Goal: Task Accomplishment & Management: Complete application form

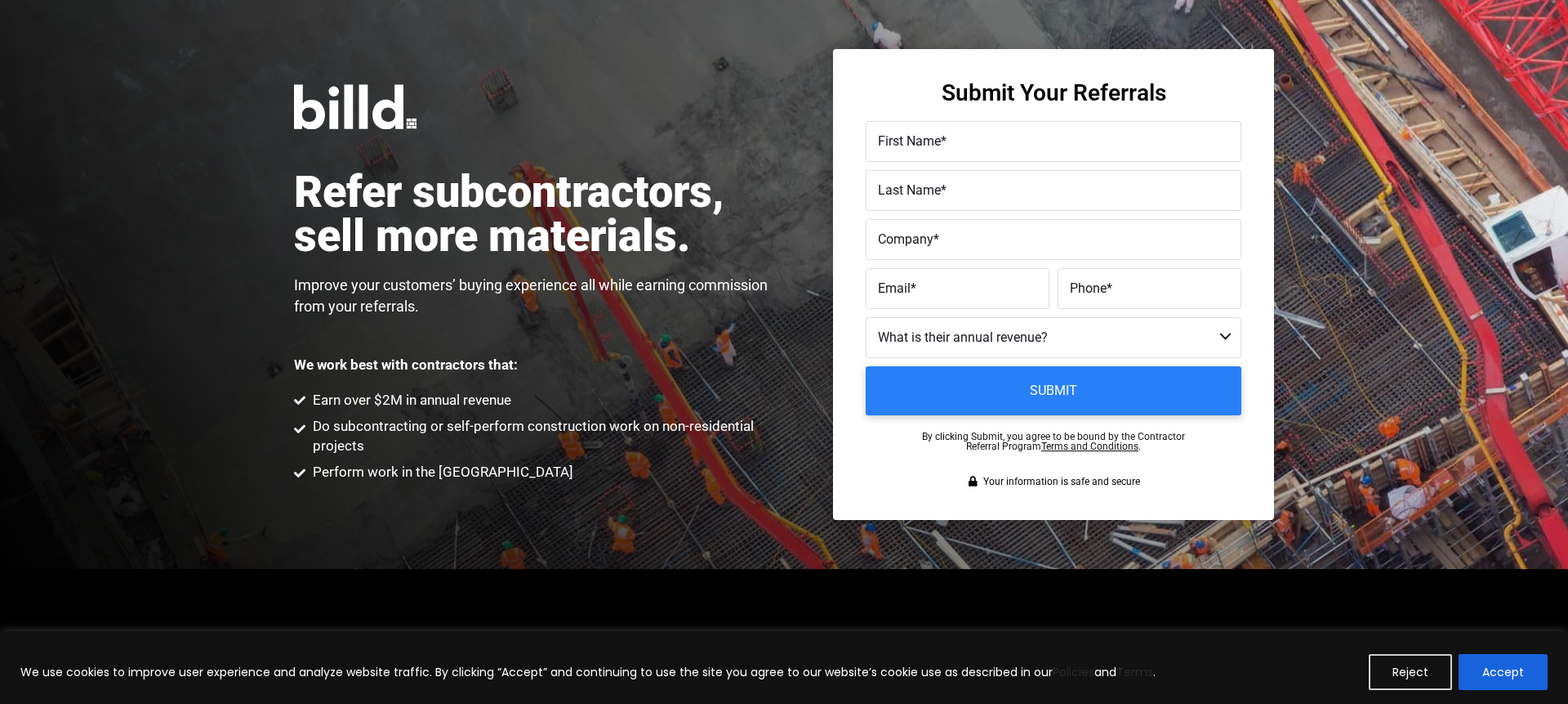
click at [926, 133] on span "First Name" at bounding box center [910, 140] width 63 height 15
click at [926, 133] on input "First Name *" at bounding box center [1054, 141] width 376 height 41
type input "Katelin"
type input "[PERSON_NAME]"
type input "[PERSON_NAME] Paving Co., Inc."
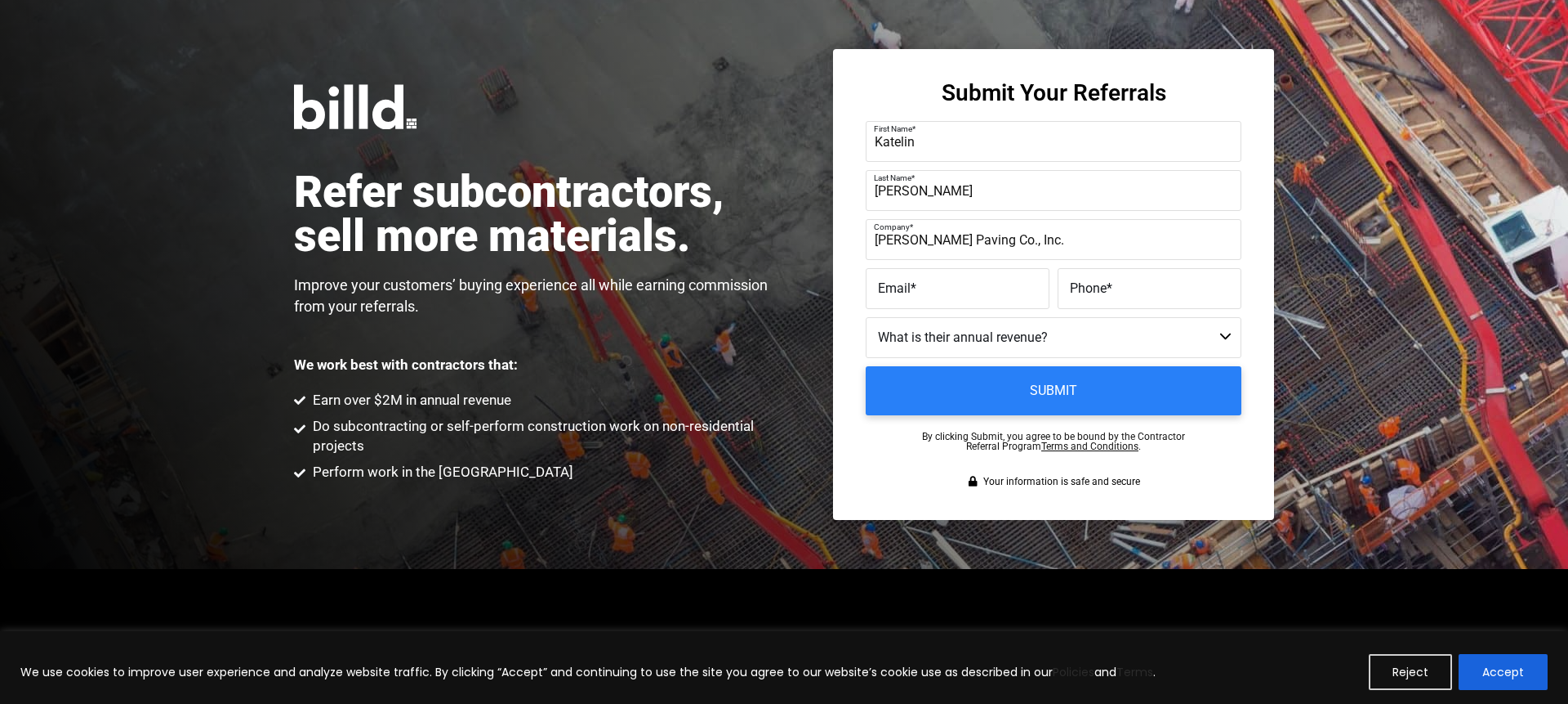
click at [908, 296] on label "Email *" at bounding box center [957, 289] width 159 height 23
click at [908, 296] on input "Email *" at bounding box center [957, 288] width 183 height 41
paste input "[EMAIL_ADDRESS][DOMAIN_NAME]"
type input "[EMAIL_ADDRESS][DOMAIN_NAME]"
click at [1116, 295] on label "Phone *" at bounding box center [1150, 289] width 159 height 23
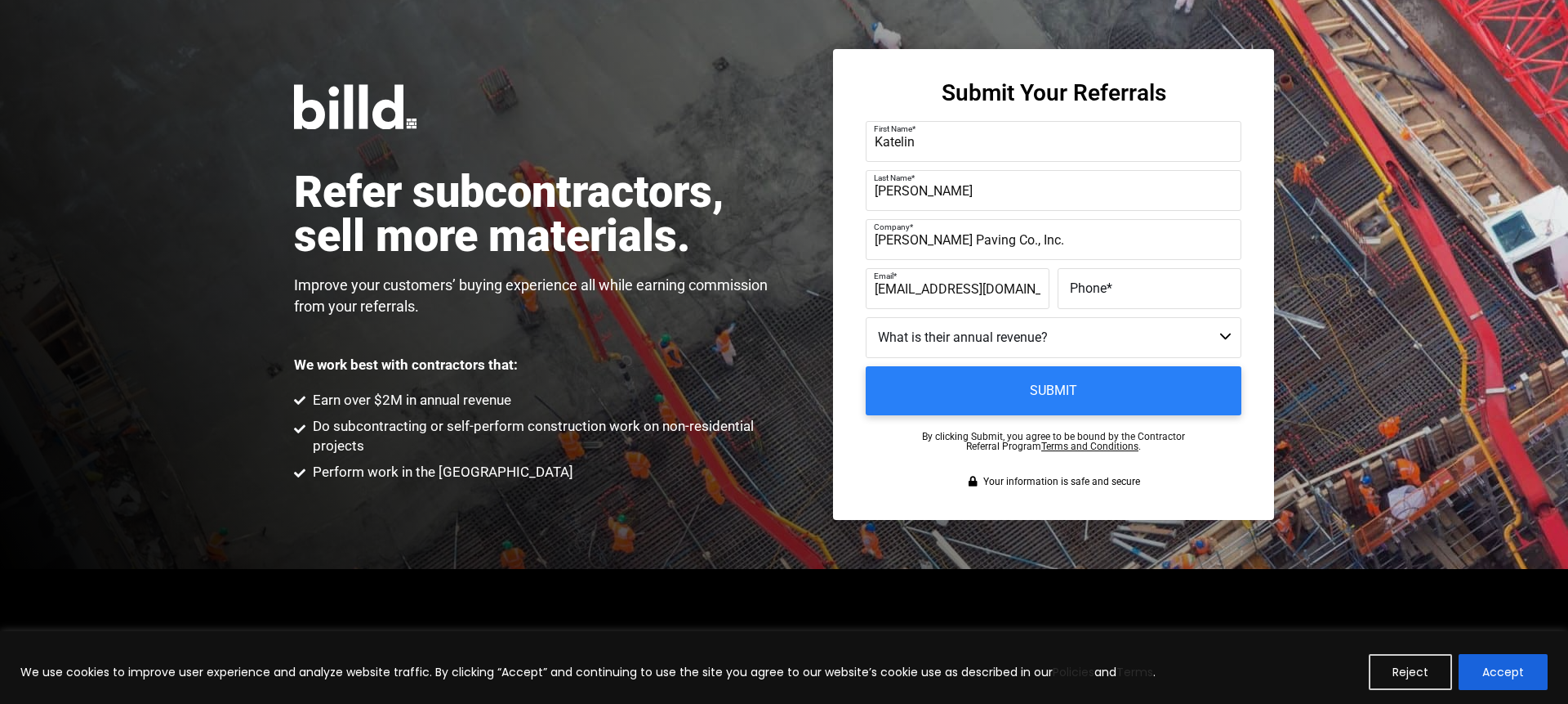
click at [1116, 295] on input "Phone *" at bounding box center [1149, 288] width 183 height 41
paste input "[PHONE_NUMBER]"
type input "[PHONE_NUMBER]"
click at [994, 340] on select "Less than $1M $1M - $2M $2M - $4M $4M - $8M $8M - $25M $25M - $40M $40M +" at bounding box center [1054, 337] width 376 height 41
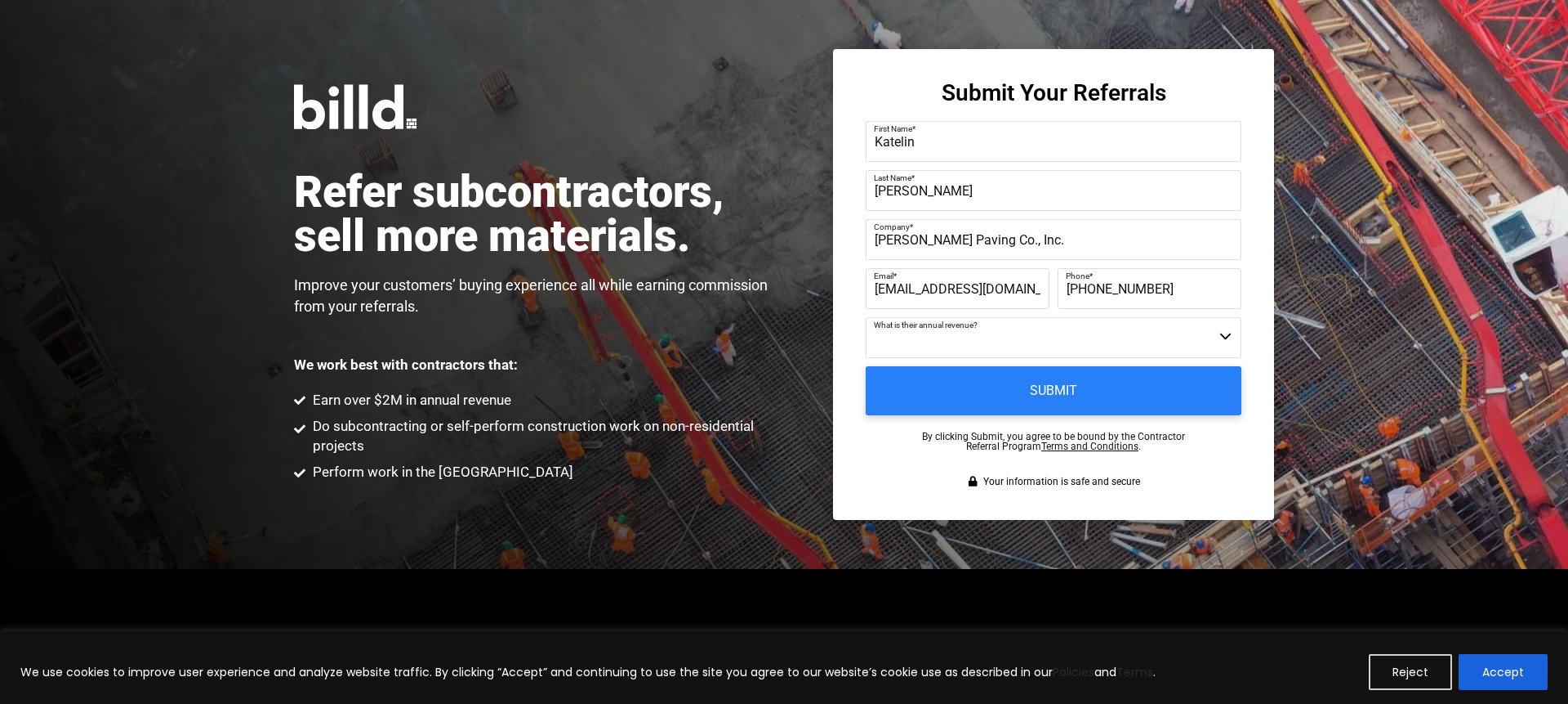
click at [994, 340] on select "Less than $1M $1M - $2M $2M - $4M $4M - $8M $8M - $25M $25M - $40M $40M +" at bounding box center [1054, 337] width 376 height 41
select select "$4M - $8M"
click at [866, 317] on select "Less than $1M $1M - $2M $2M - $4M $4M - $8M $8M - $25M $25M - $40M $40M +" at bounding box center [1054, 337] width 376 height 41
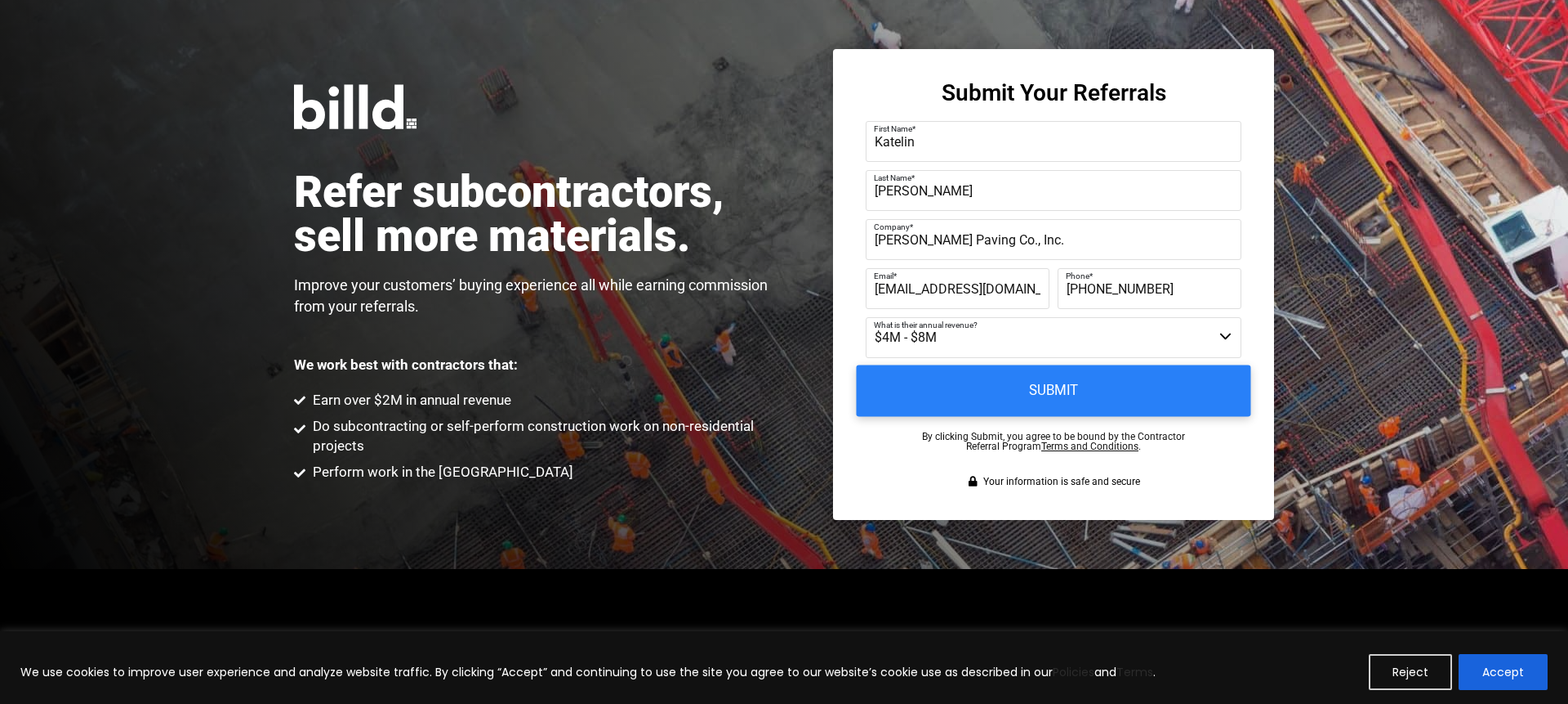
click at [1034, 391] on input "Submit" at bounding box center [1054, 390] width 395 height 52
